Goal: Register for event/course

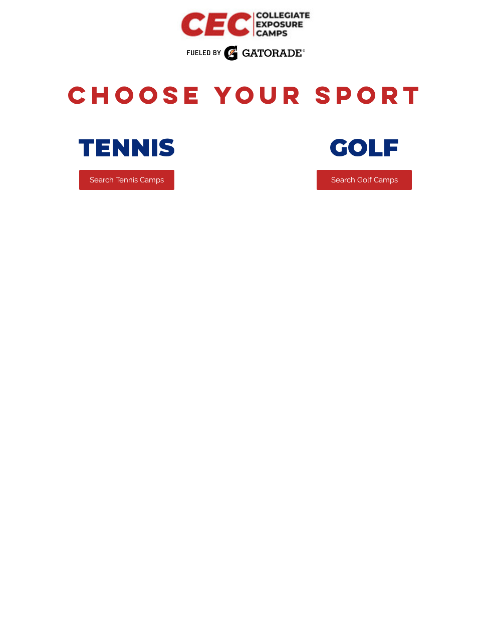
scroll to position [10, 0]
click at [393, 175] on span "Search Golf Camps" at bounding box center [364, 180] width 67 height 11
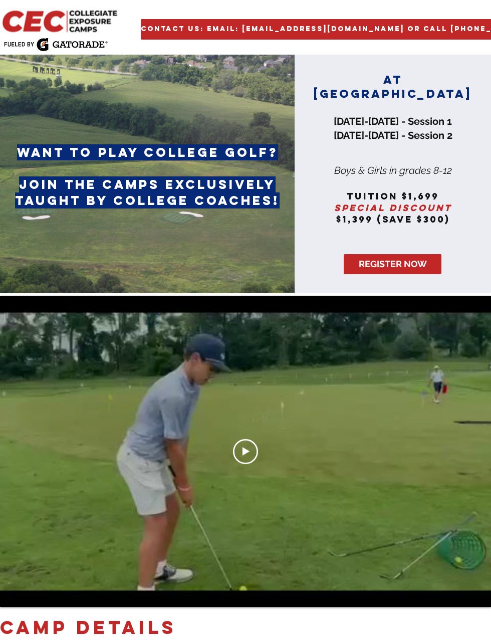
click at [45, 22] on img "main content" at bounding box center [61, 21] width 122 height 26
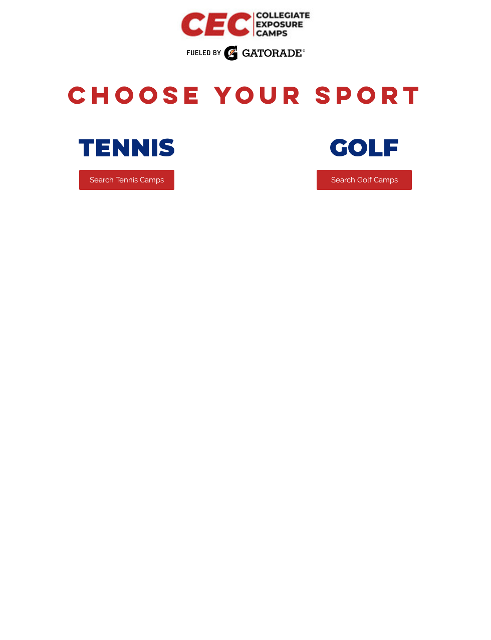
scroll to position [10, 0]
click at [360, 175] on span "Search Golf Camps" at bounding box center [364, 180] width 67 height 11
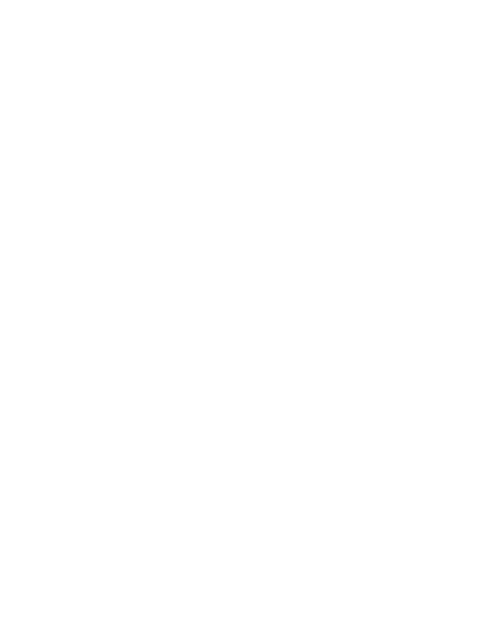
scroll to position [3338, 0]
